Goal: Navigation & Orientation: Find specific page/section

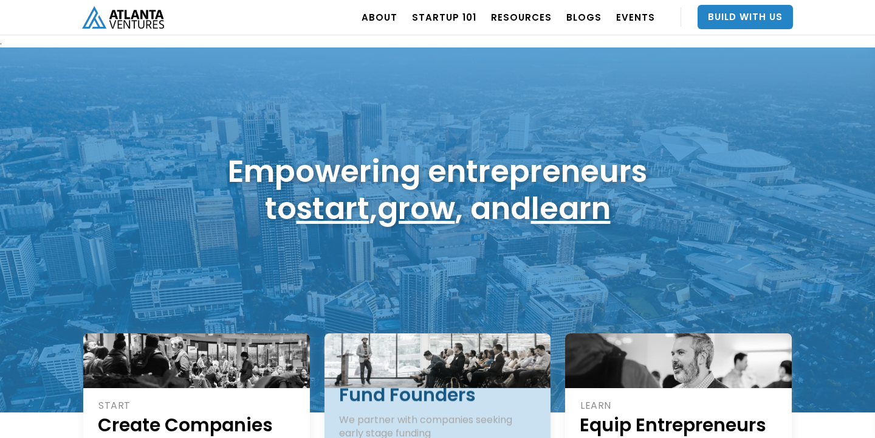
scroll to position [294, 0]
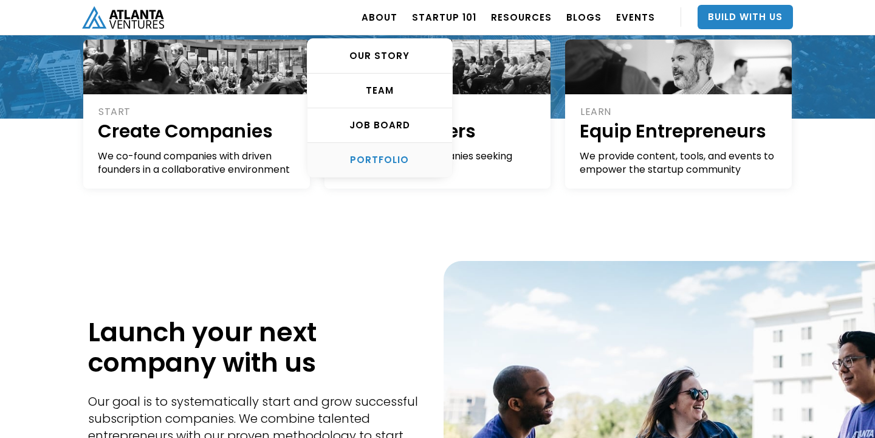
click at [386, 154] on div "PORTFOLIO" at bounding box center [380, 160] width 145 height 12
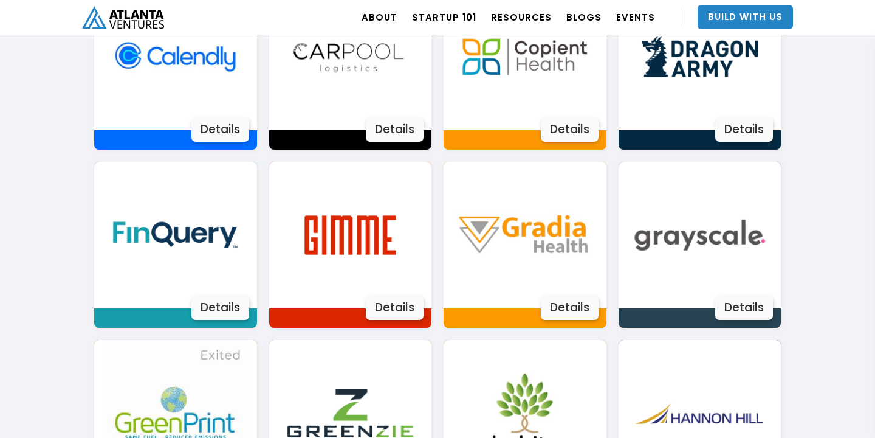
scroll to position [1272, 0]
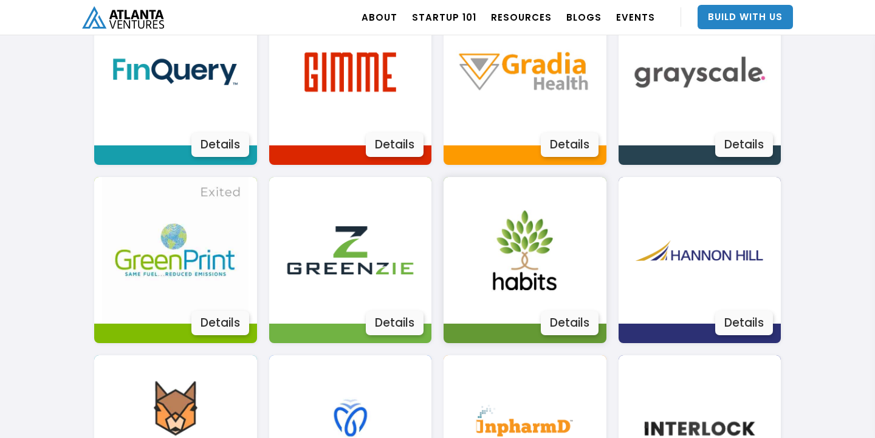
click at [531, 283] on img at bounding box center [525, 250] width 147 height 147
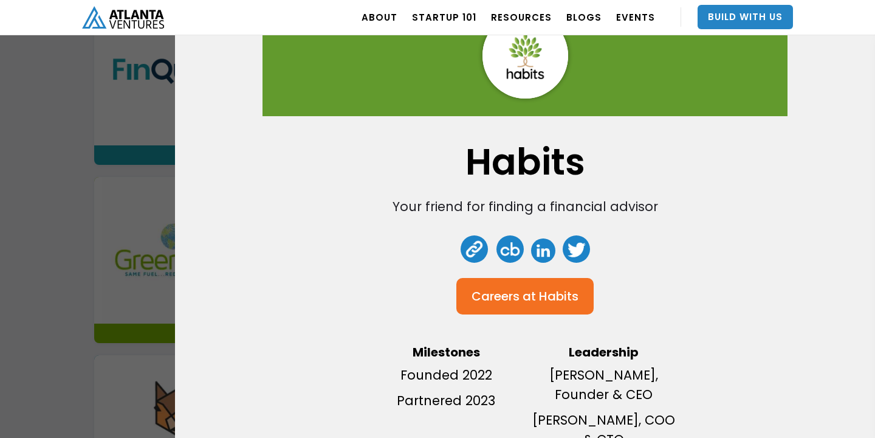
scroll to position [0, 0]
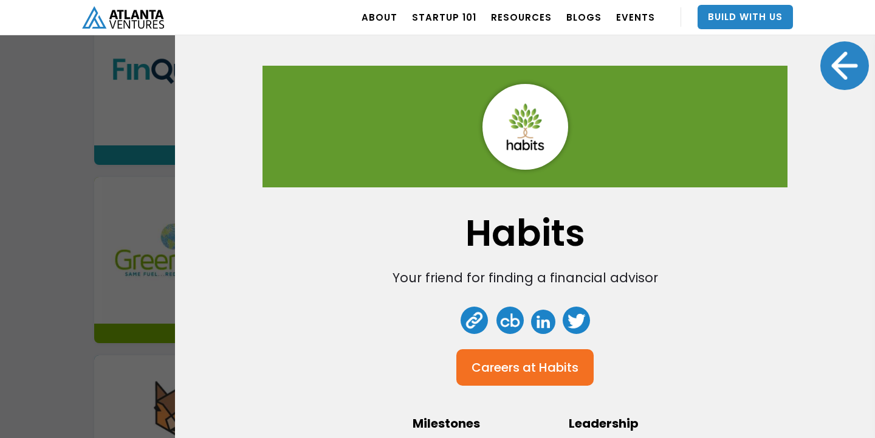
click at [120, 178] on div "Habits Your friend for finding a financial advisor Careers at Habits Milestones…" at bounding box center [437, 219] width 875 height 438
click at [133, 19] on img "home" at bounding box center [123, 17] width 82 height 22
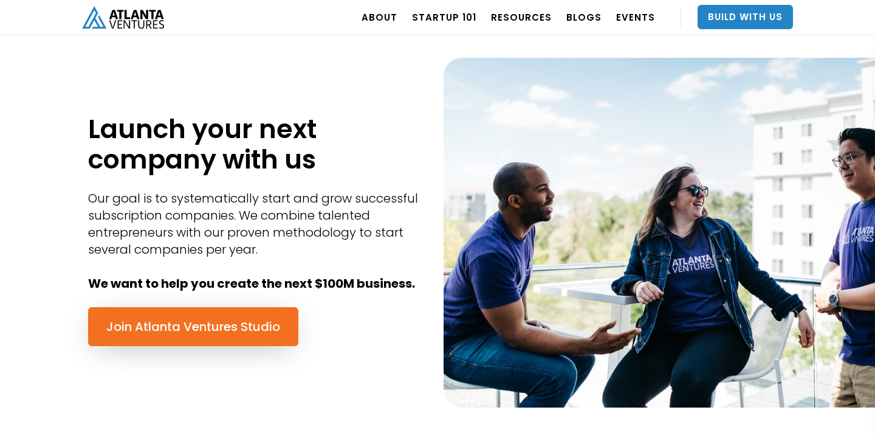
scroll to position [581, 0]
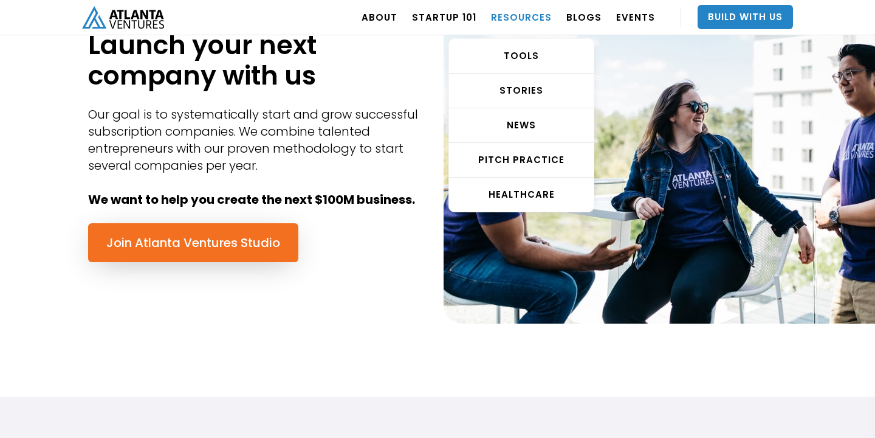
click at [524, 18] on link "RESOURCES" at bounding box center [521, 17] width 61 height 34
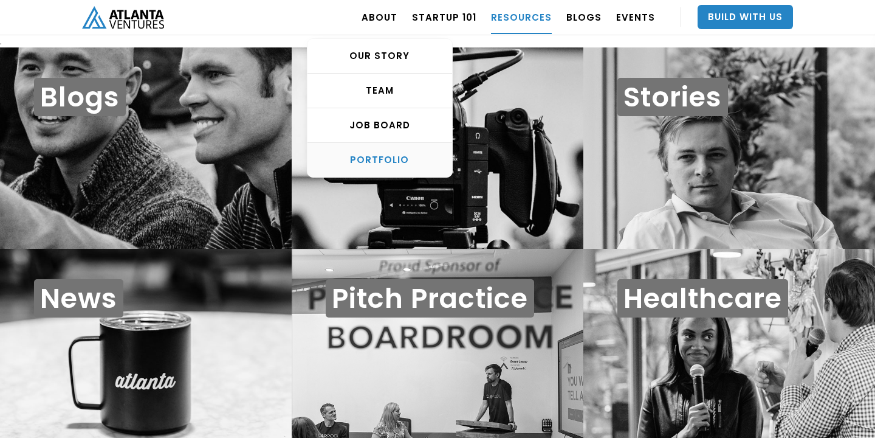
click at [375, 160] on div "PORTFOLIO" at bounding box center [380, 160] width 145 height 12
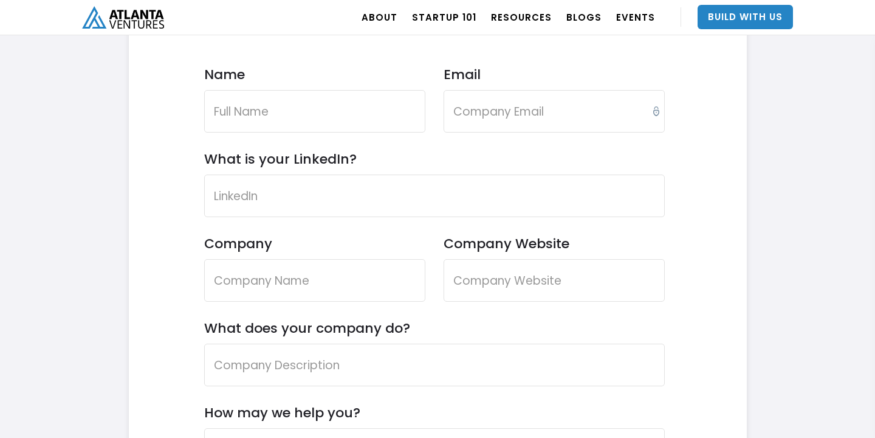
scroll to position [3837, 0]
